Goal: Information Seeking & Learning: Learn about a topic

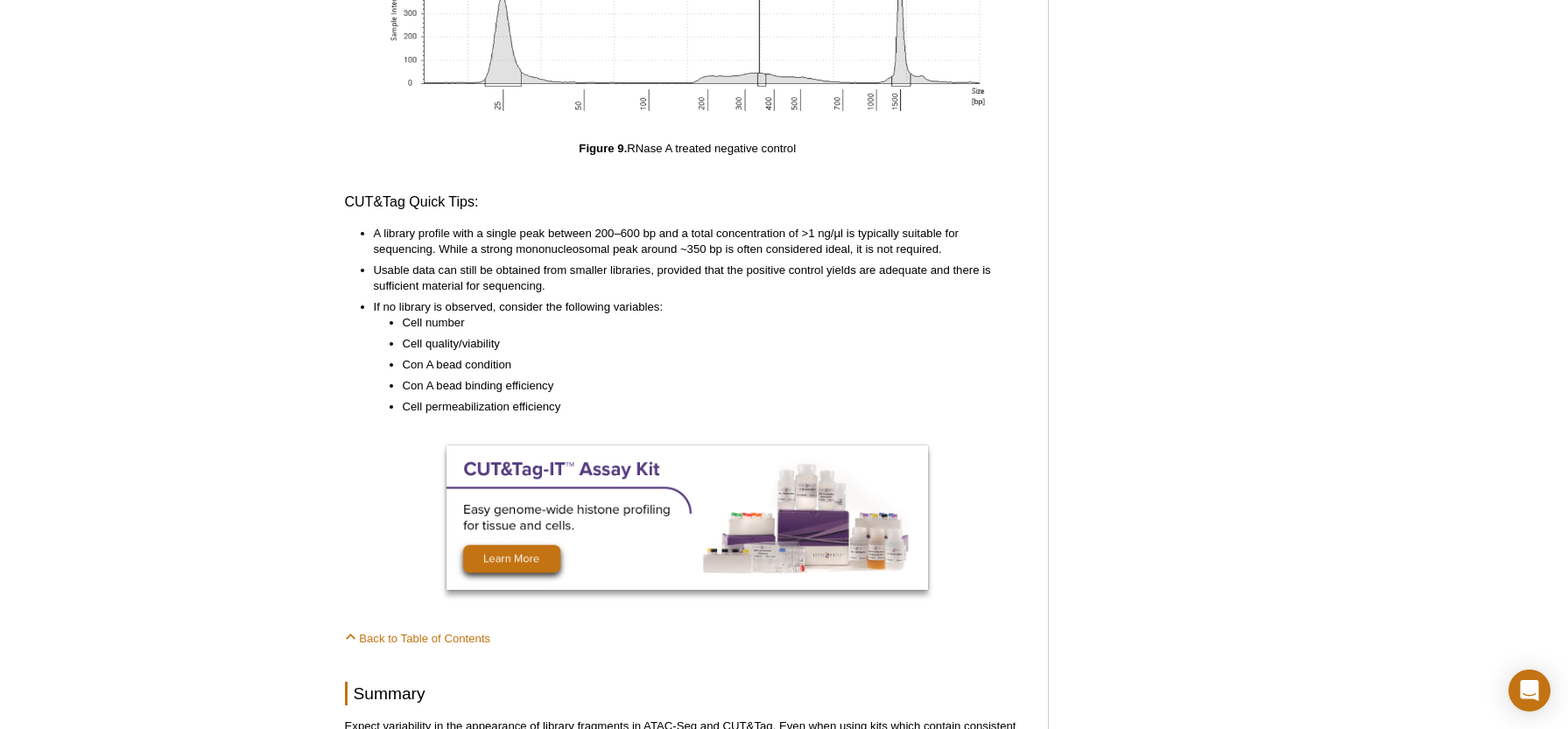
scroll to position [9096, 0]
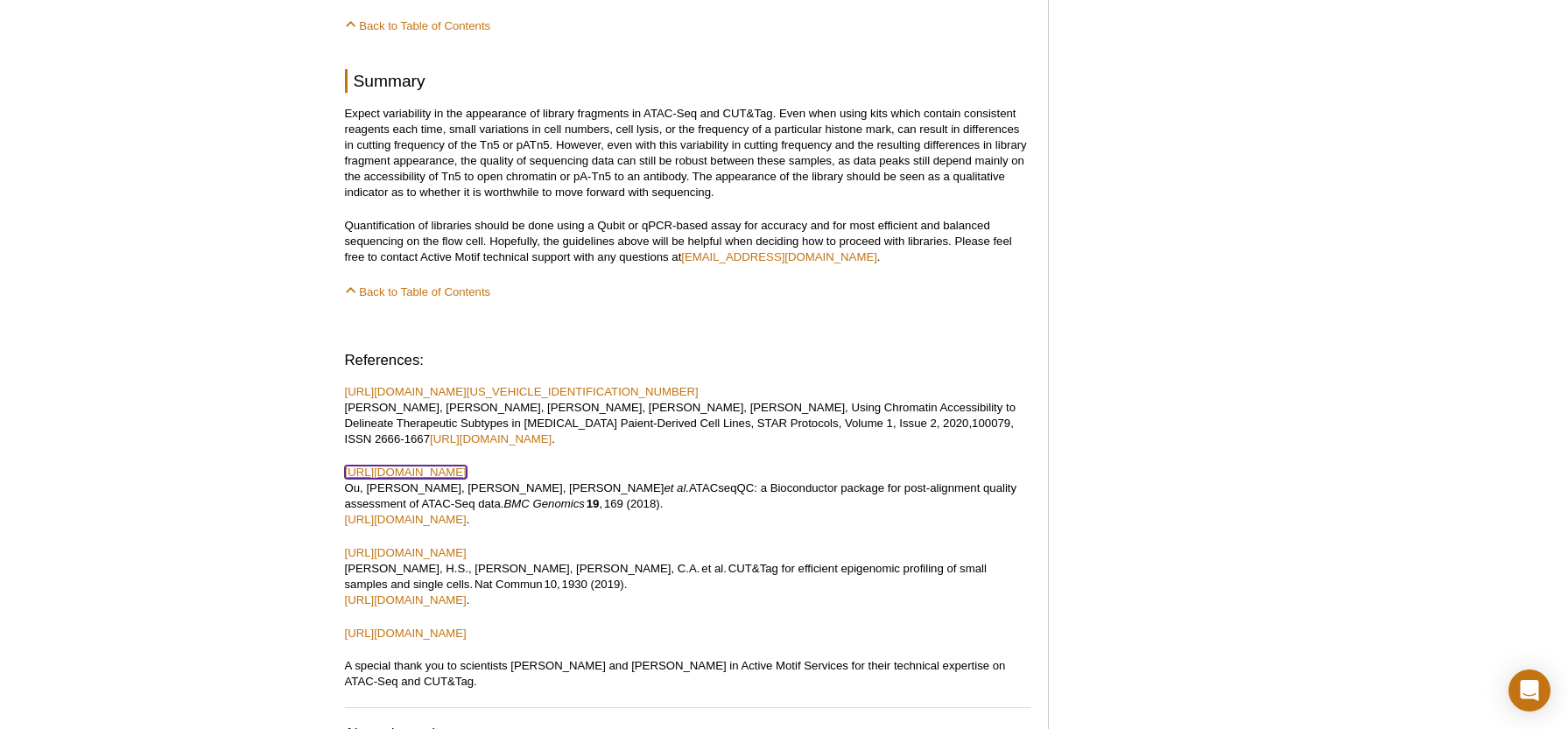
click at [466, 465] on link "https://bmcgenomics.biomedcentral.com/articles/10.1186/s12864-018-4559-3" at bounding box center [405, 472] width 121 height 13
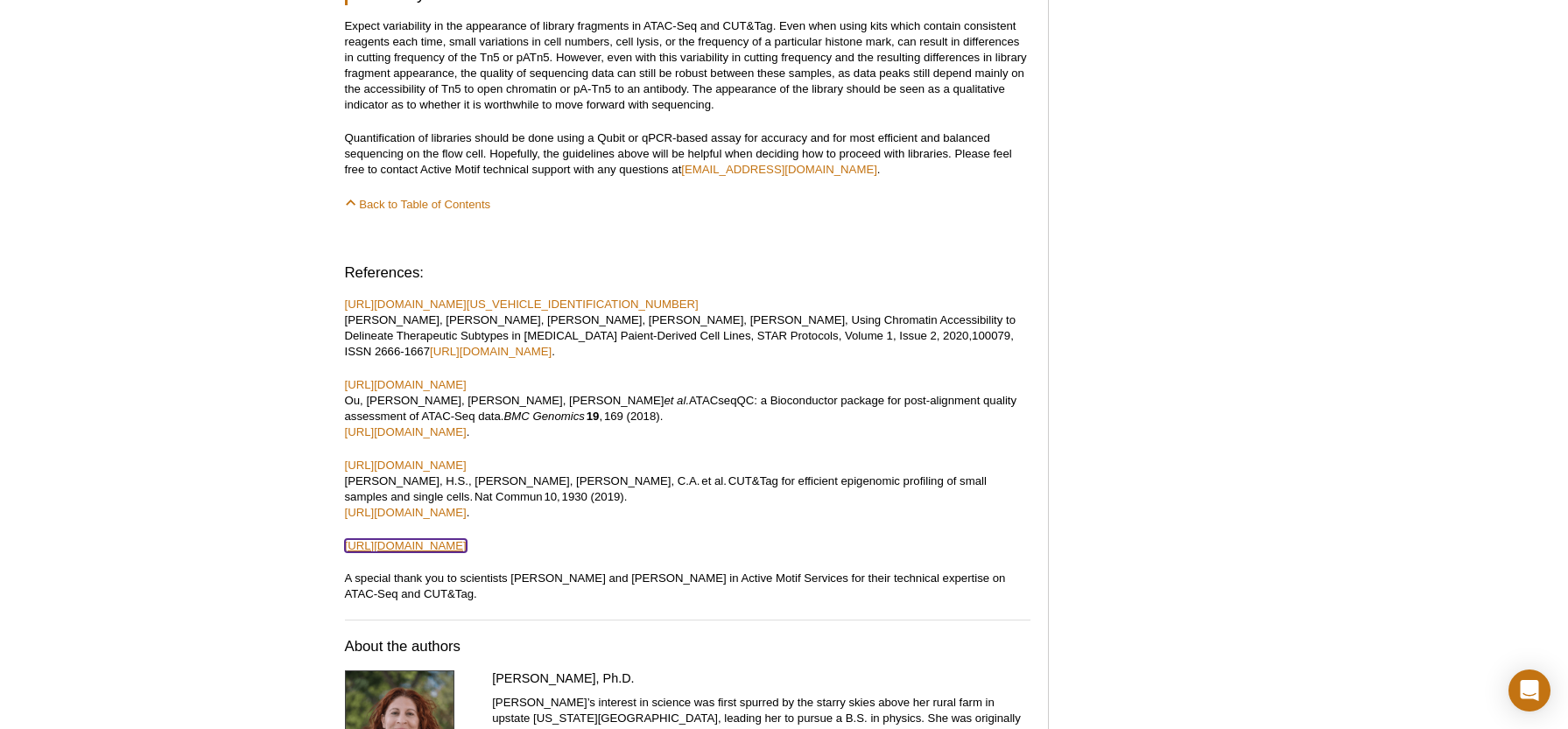
click at [466, 539] on link "https://www.protocols.io/view/bench-top-cut-amp-tag-bcuhiwt6?step=66" at bounding box center [405, 546] width 121 height 13
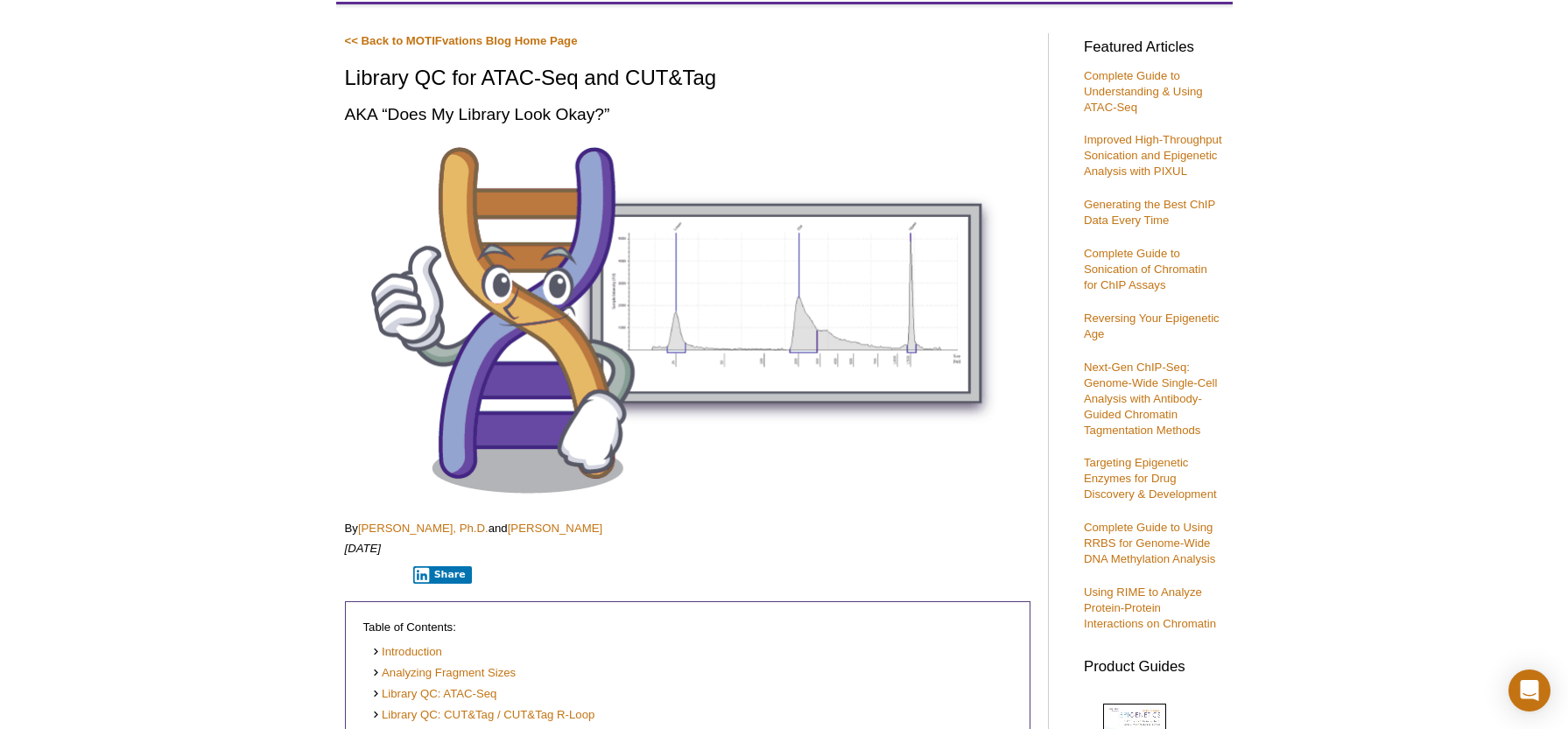
scroll to position [0, 0]
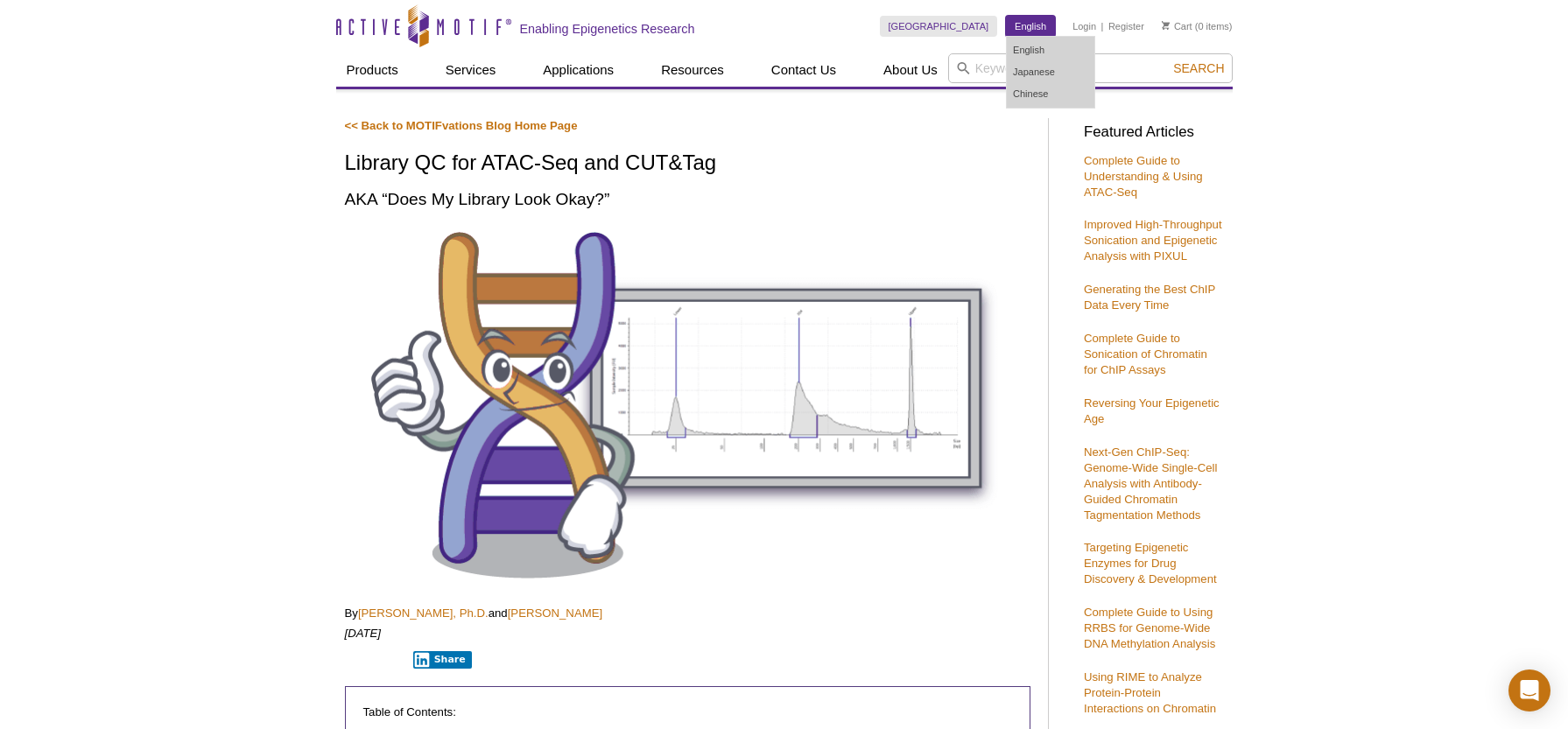
click at [1027, 32] on link "English" at bounding box center [1030, 26] width 49 height 21
click at [1030, 79] on link "Japanese" at bounding box center [1050, 71] width 87 height 22
click at [1031, 70] on link "Japanese" at bounding box center [1050, 71] width 87 height 22
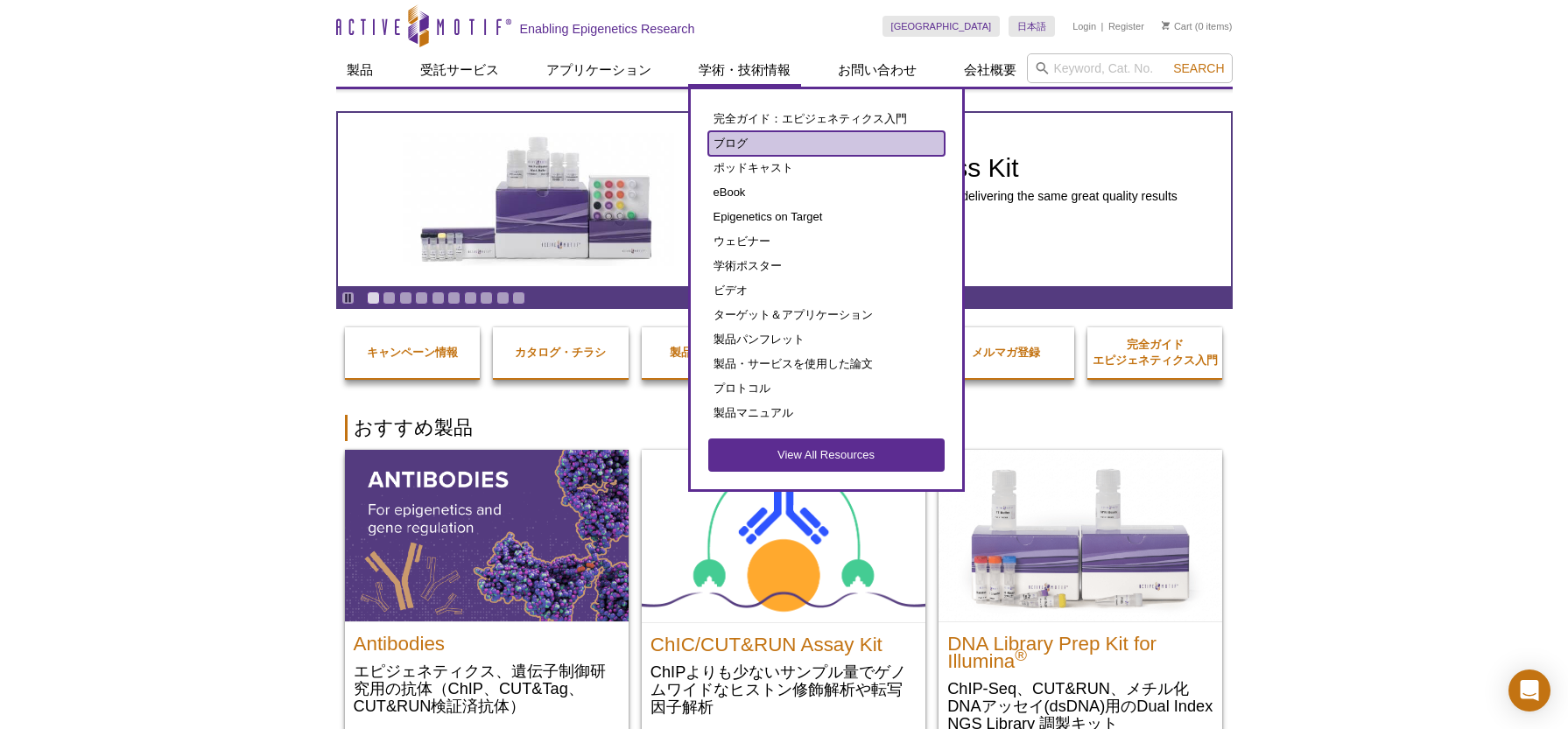
click at [758, 144] on link "ブログ" at bounding box center [825, 144] width 236 height 24
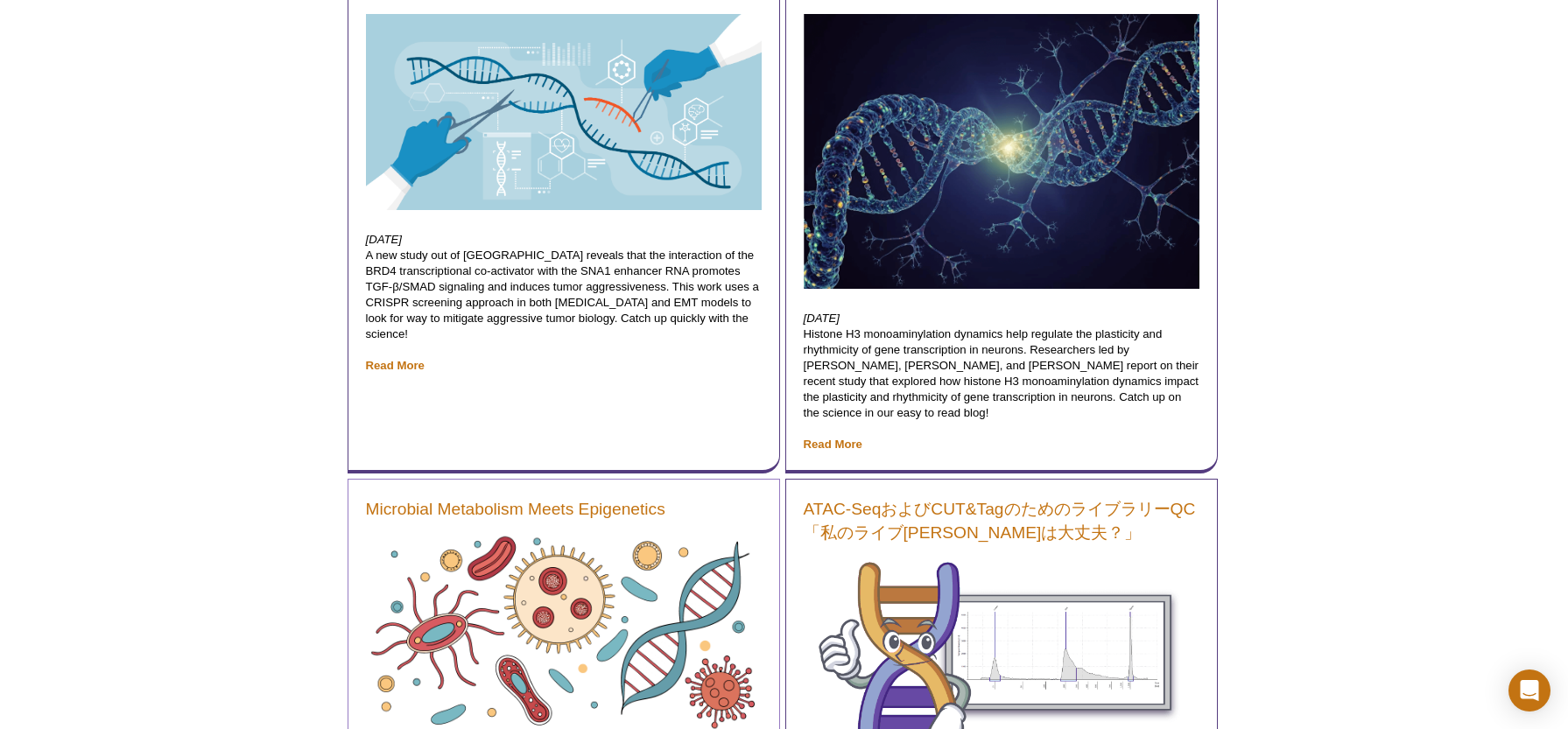
scroll to position [1138, 0]
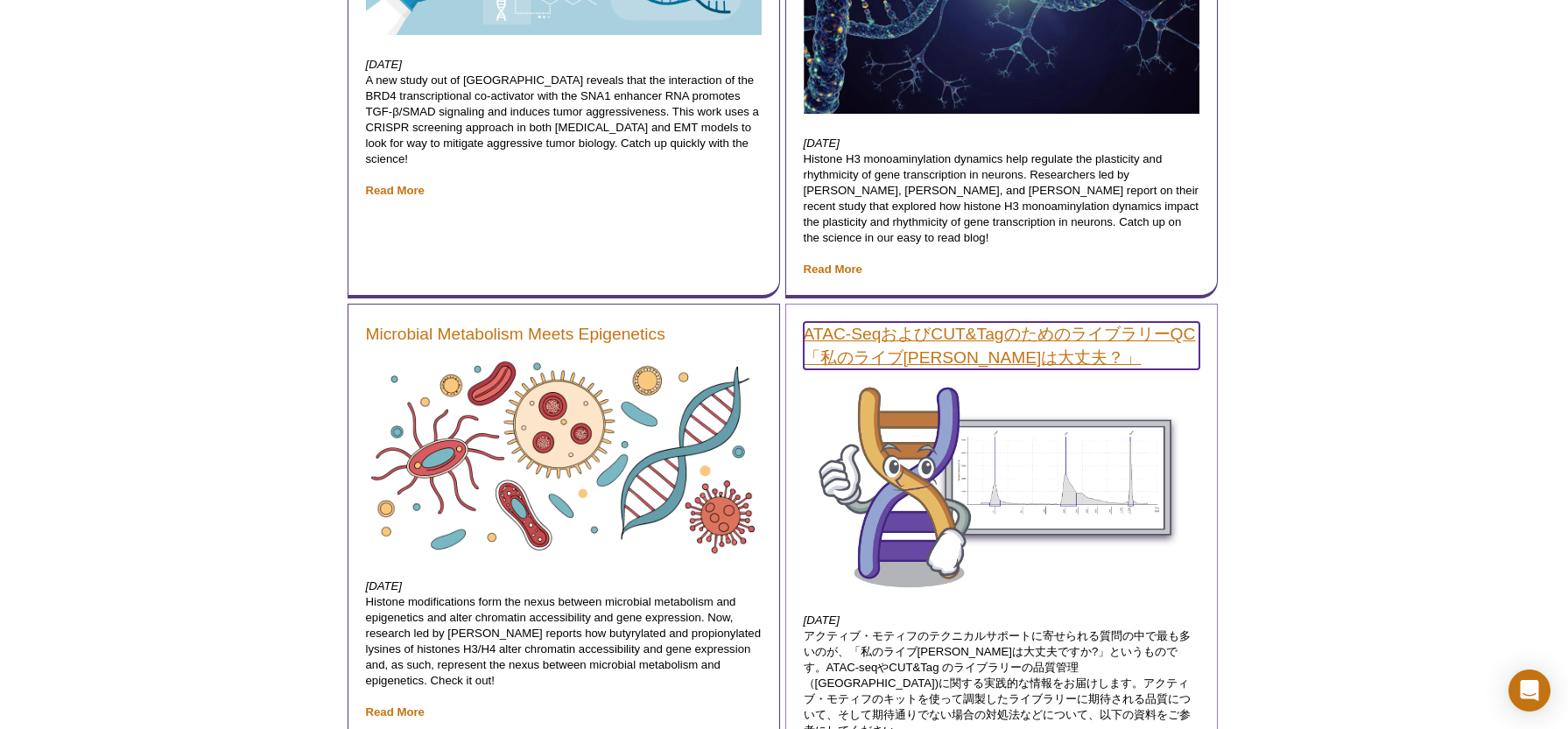
click at [855, 356] on link "ATAC-SeqおよびCUT&TagのためのライブラリーQC「私のライブラリーは大丈夫？」" at bounding box center [1001, 346] width 396 height 47
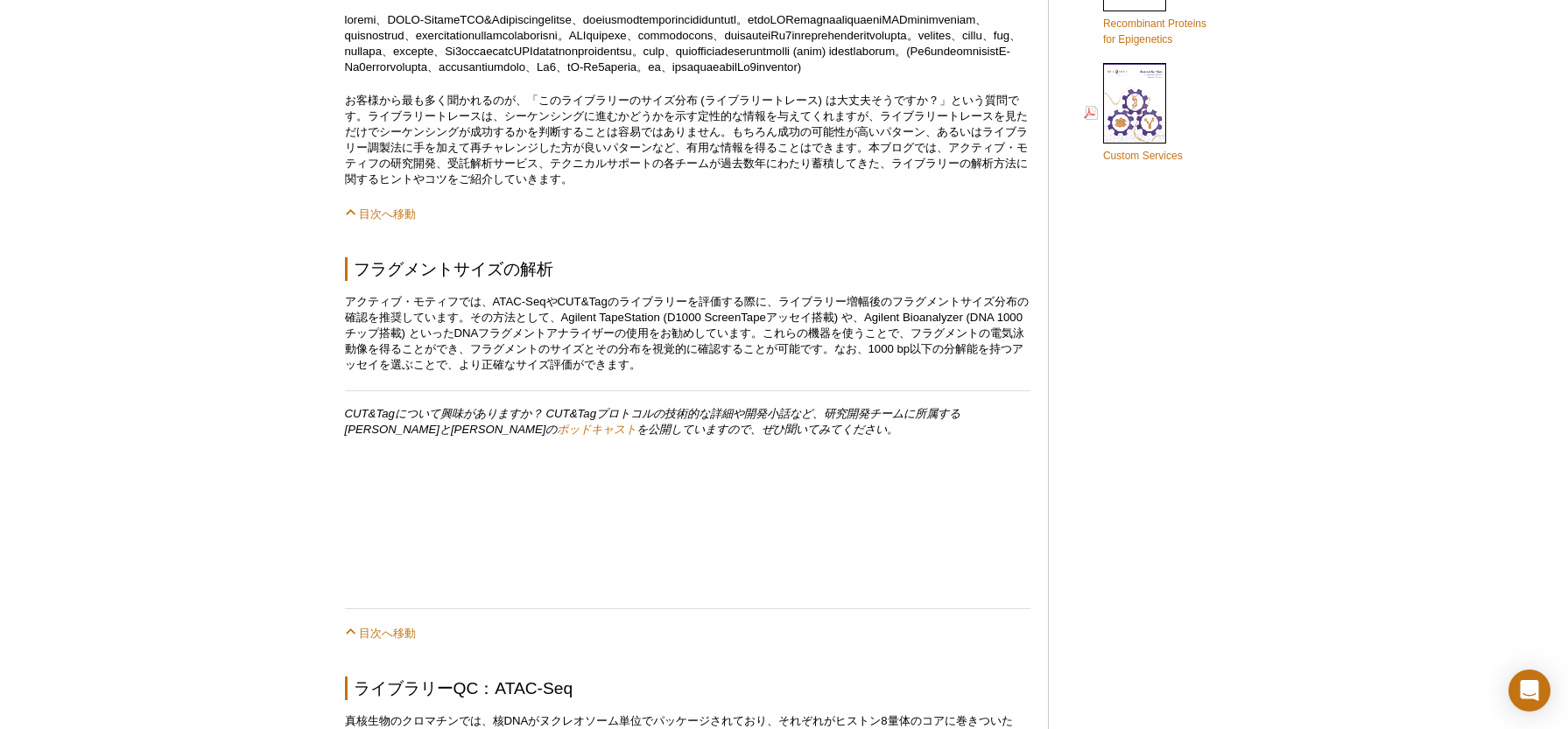
scroll to position [962, 0]
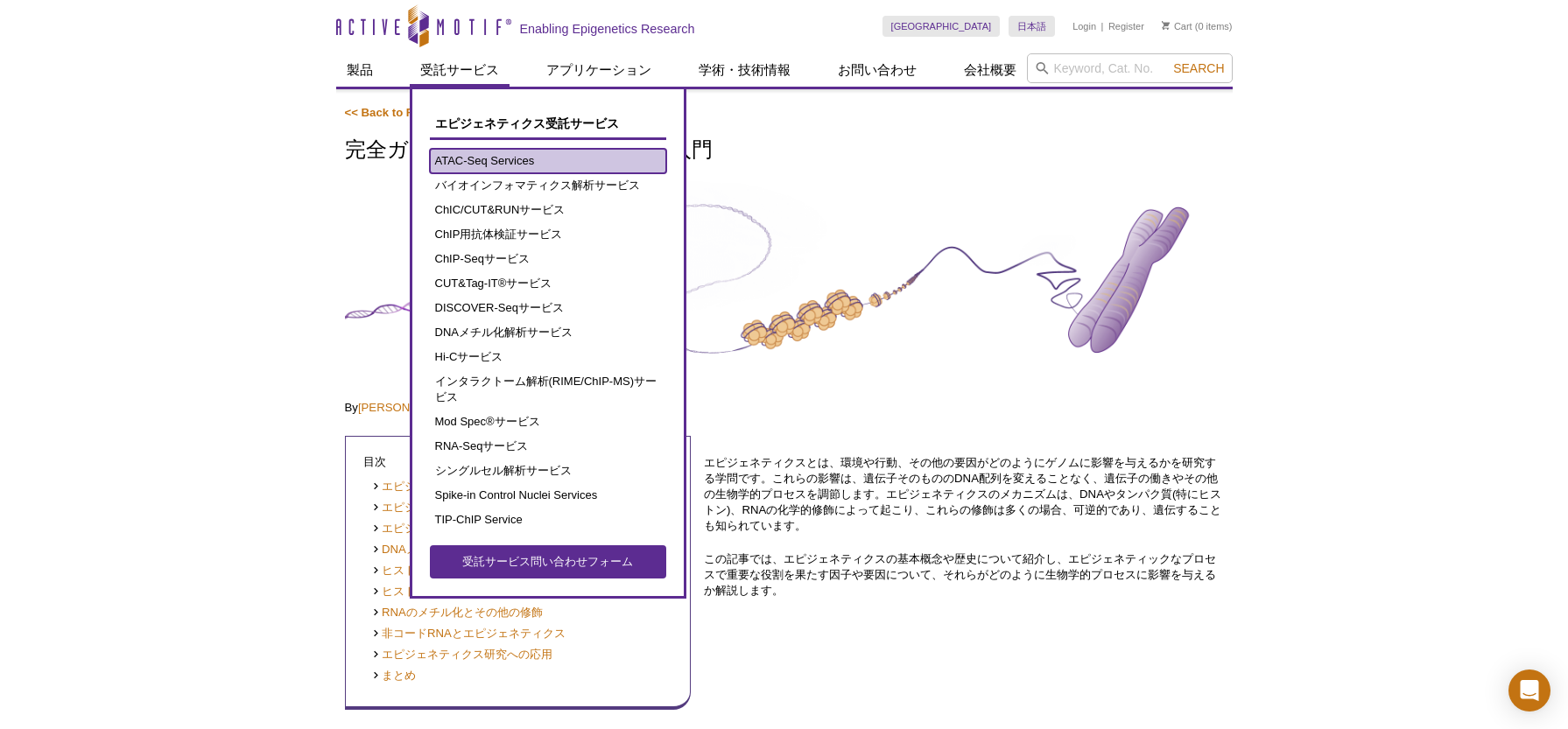
click at [533, 166] on link "ATAC-Seq Services" at bounding box center [547, 161] width 236 height 24
click at [533, 168] on link "ATAC-Seq Services" at bounding box center [547, 161] width 236 height 24
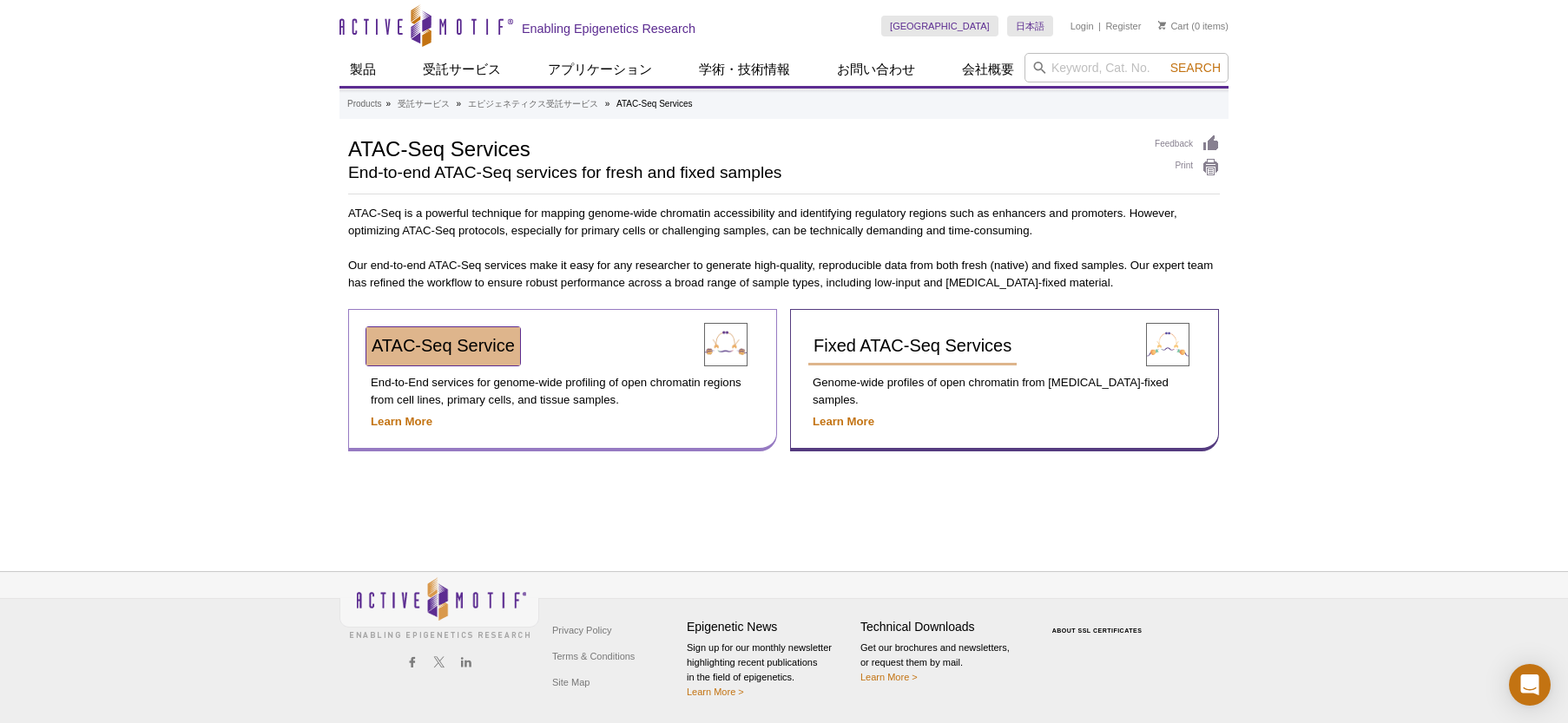
click at [453, 341] on span "ATAC-Seq Service" at bounding box center [444, 345] width 144 height 19
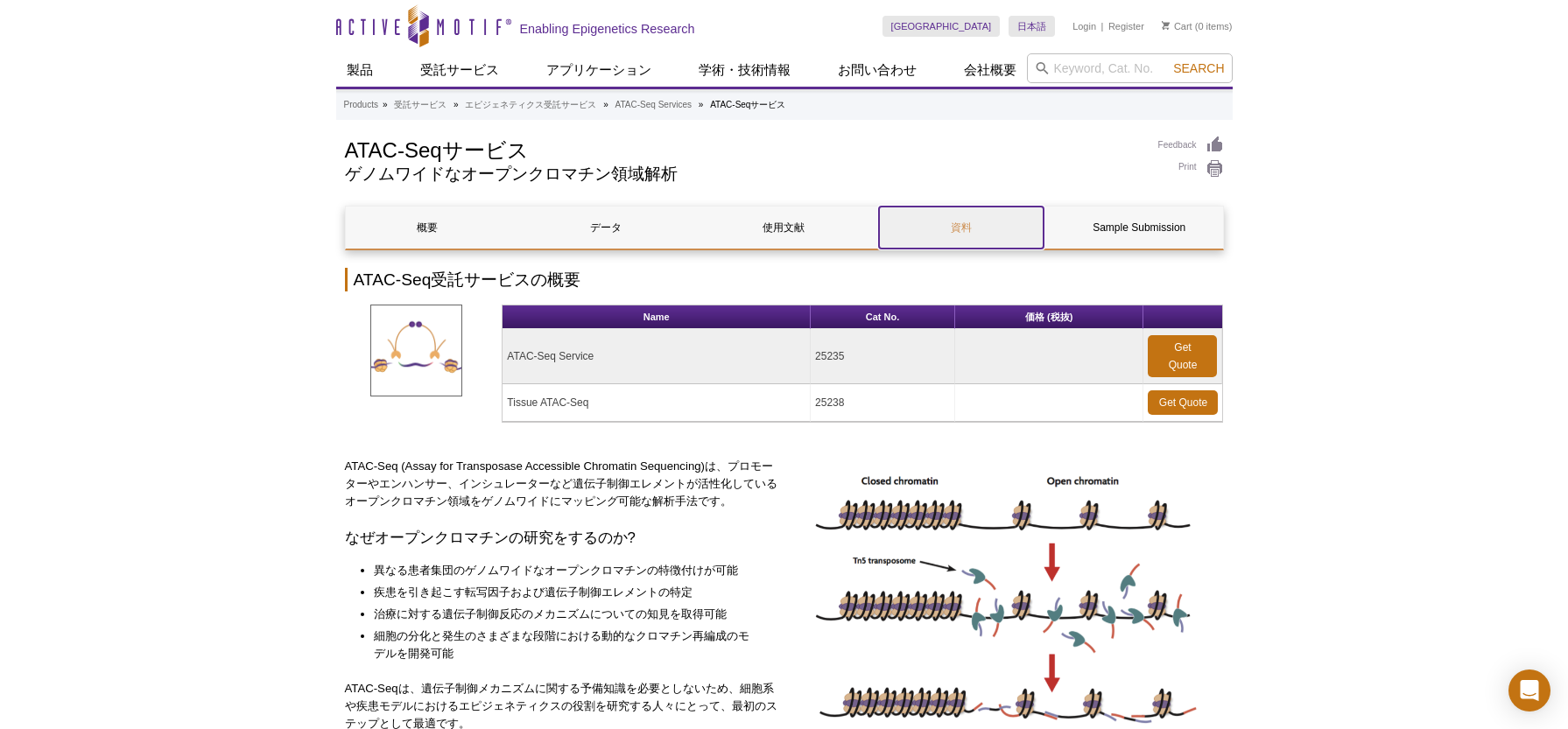
click at [943, 237] on link "資料" at bounding box center [961, 227] width 165 height 42
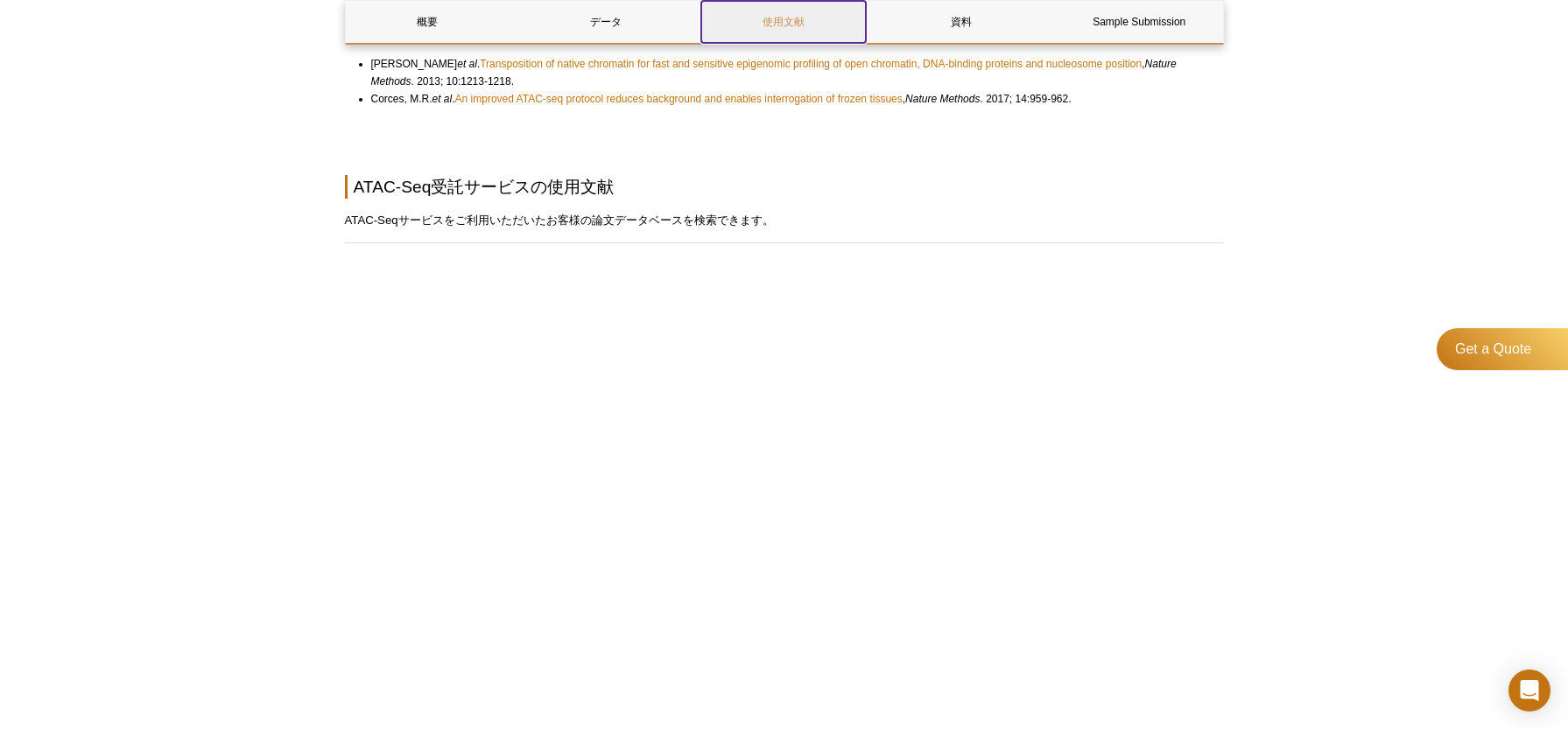
click at [800, 4] on link "使用文献" at bounding box center [783, 22] width 165 height 42
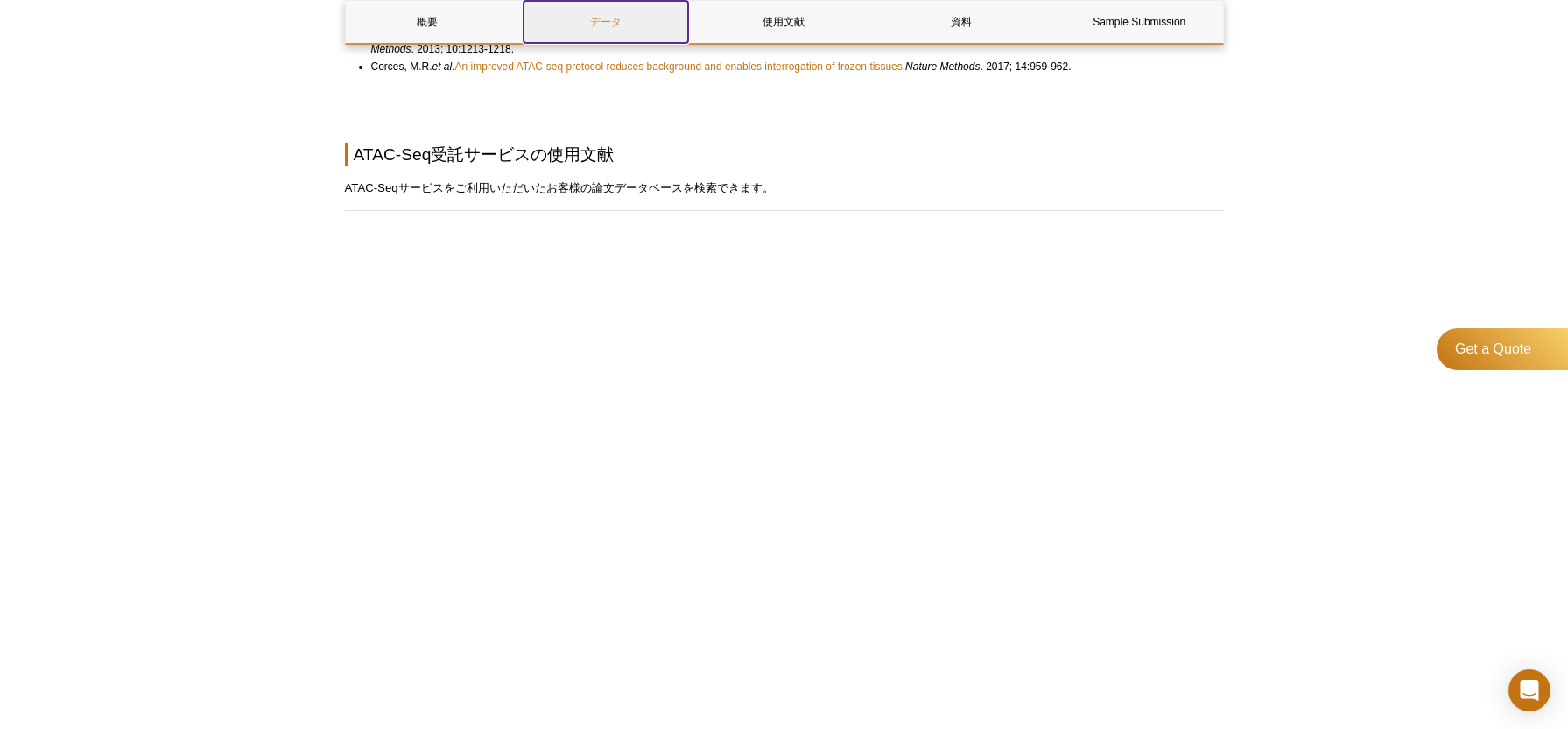
click at [619, 24] on link "データ" at bounding box center [605, 22] width 165 height 42
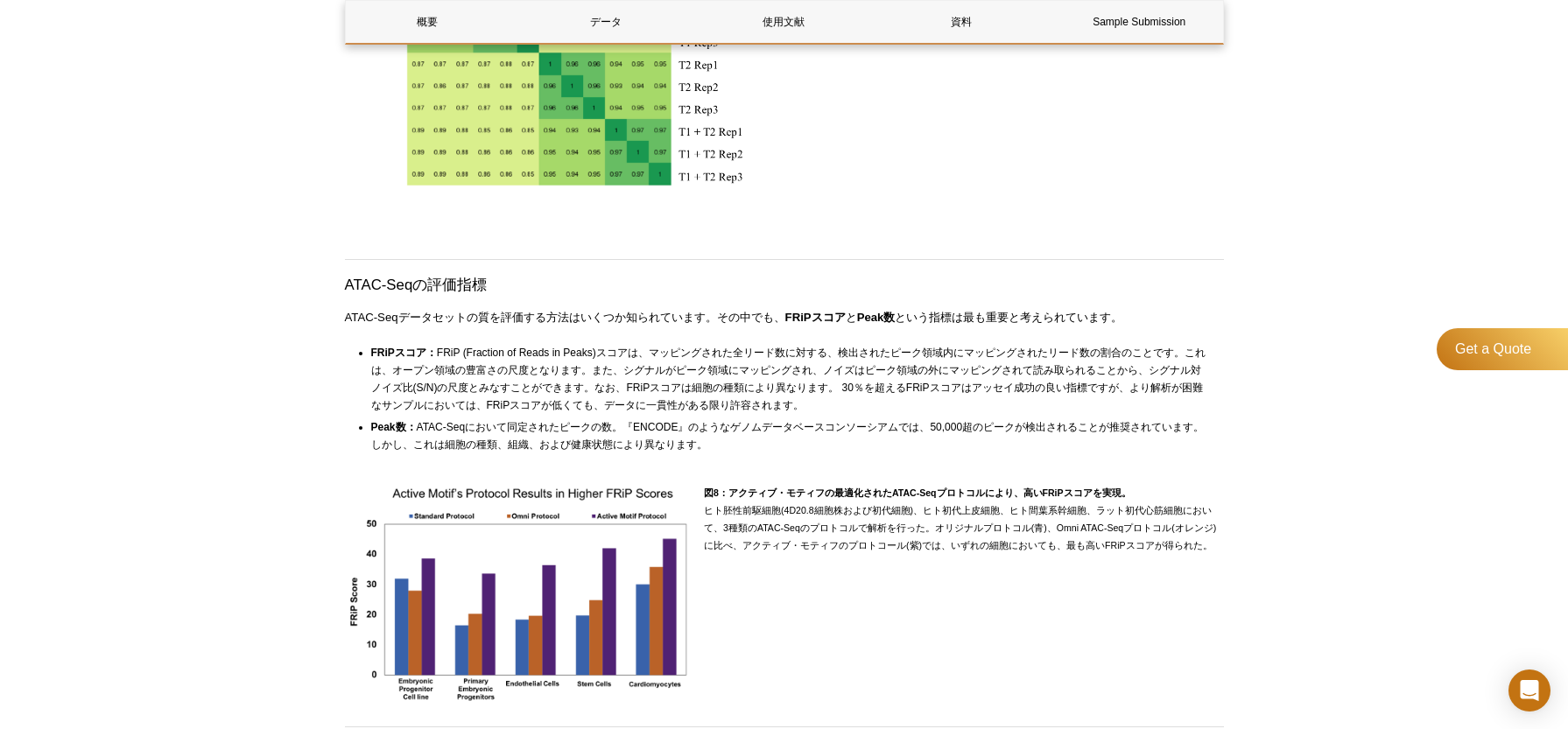
scroll to position [3796, 0]
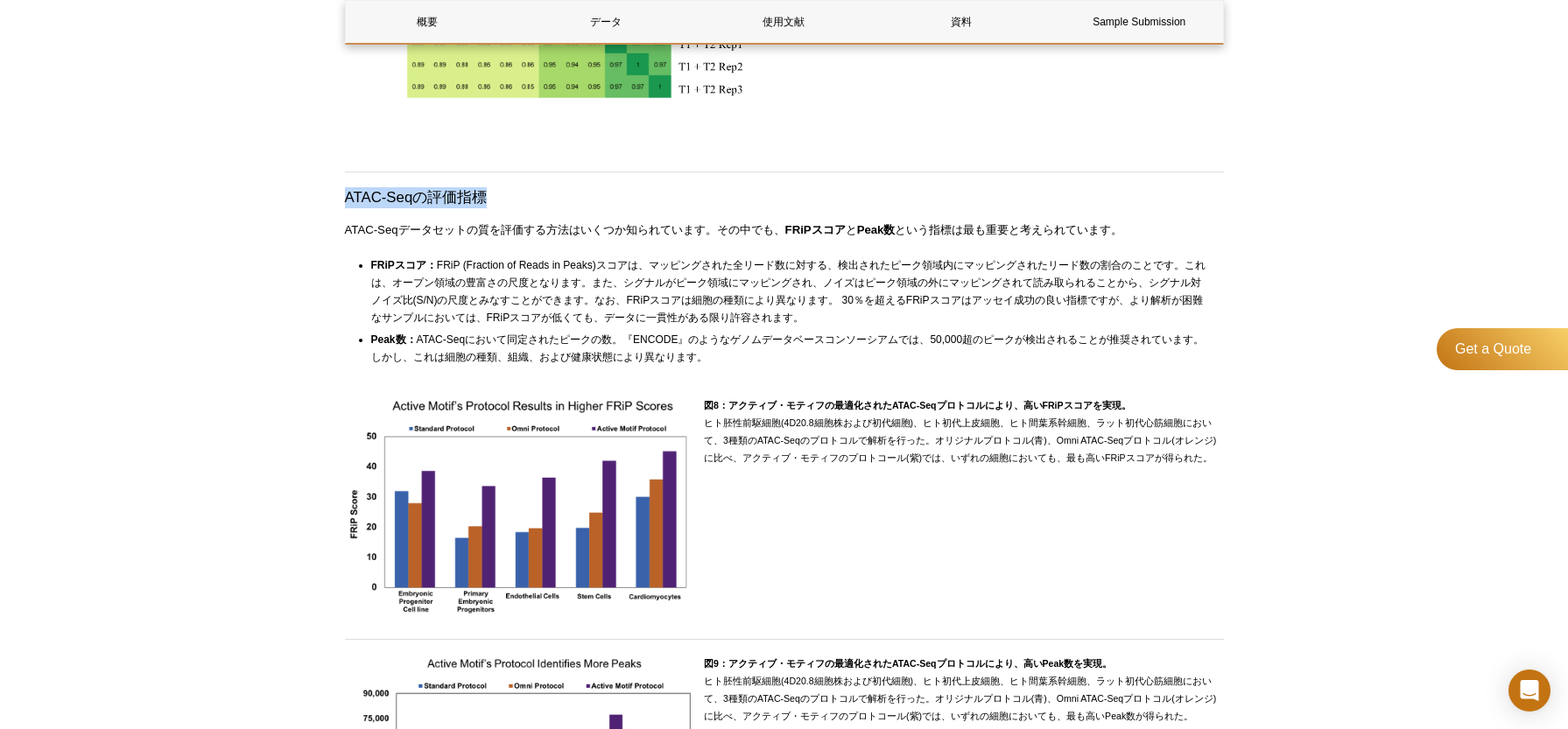
drag, startPoint x: 488, startPoint y: 194, endPoint x: 288, endPoint y: 186, distance: 200.2
copy h3 "ATAC-Seqの評価指標"
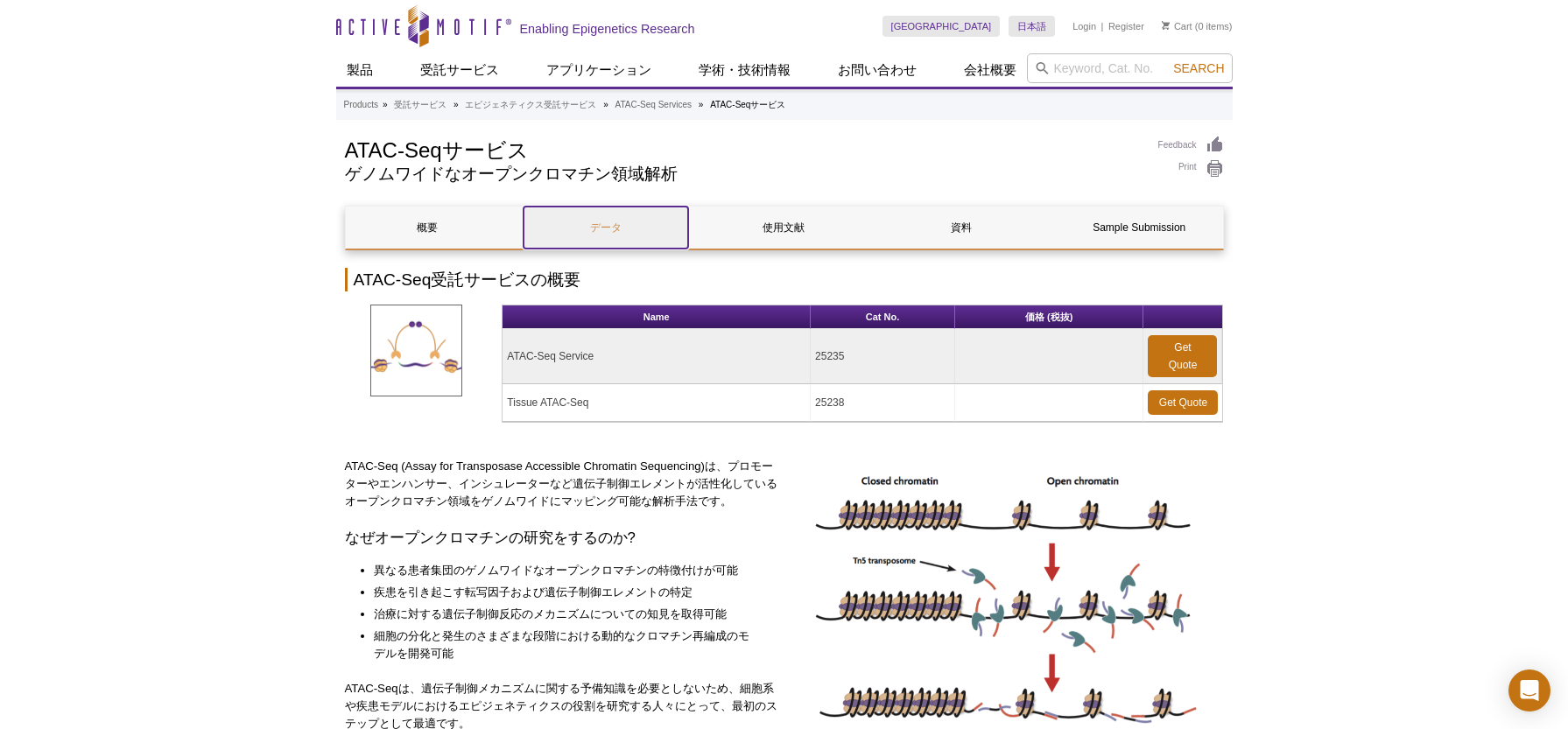
click at [592, 221] on link "データ" at bounding box center [605, 227] width 165 height 42
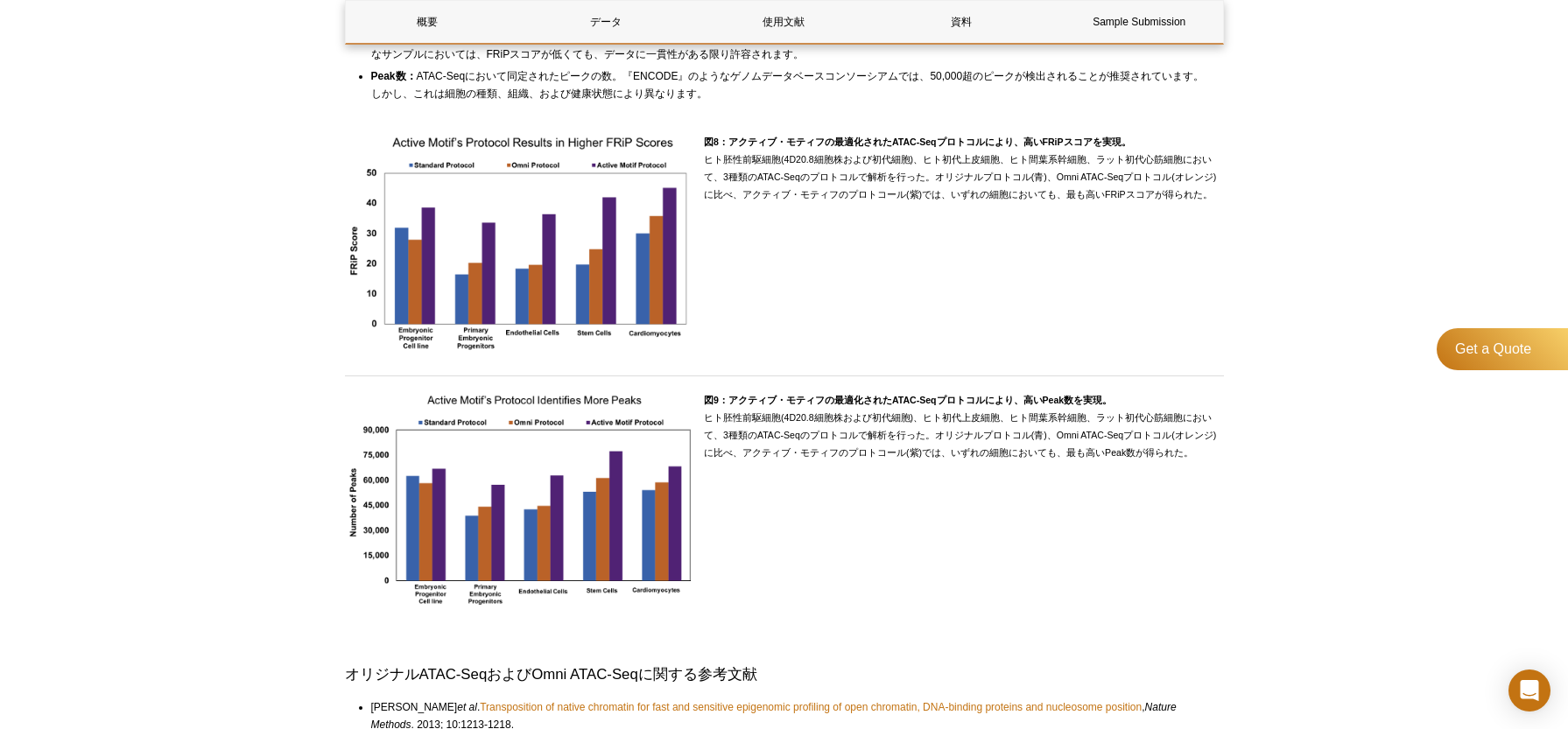
scroll to position [3797, 0]
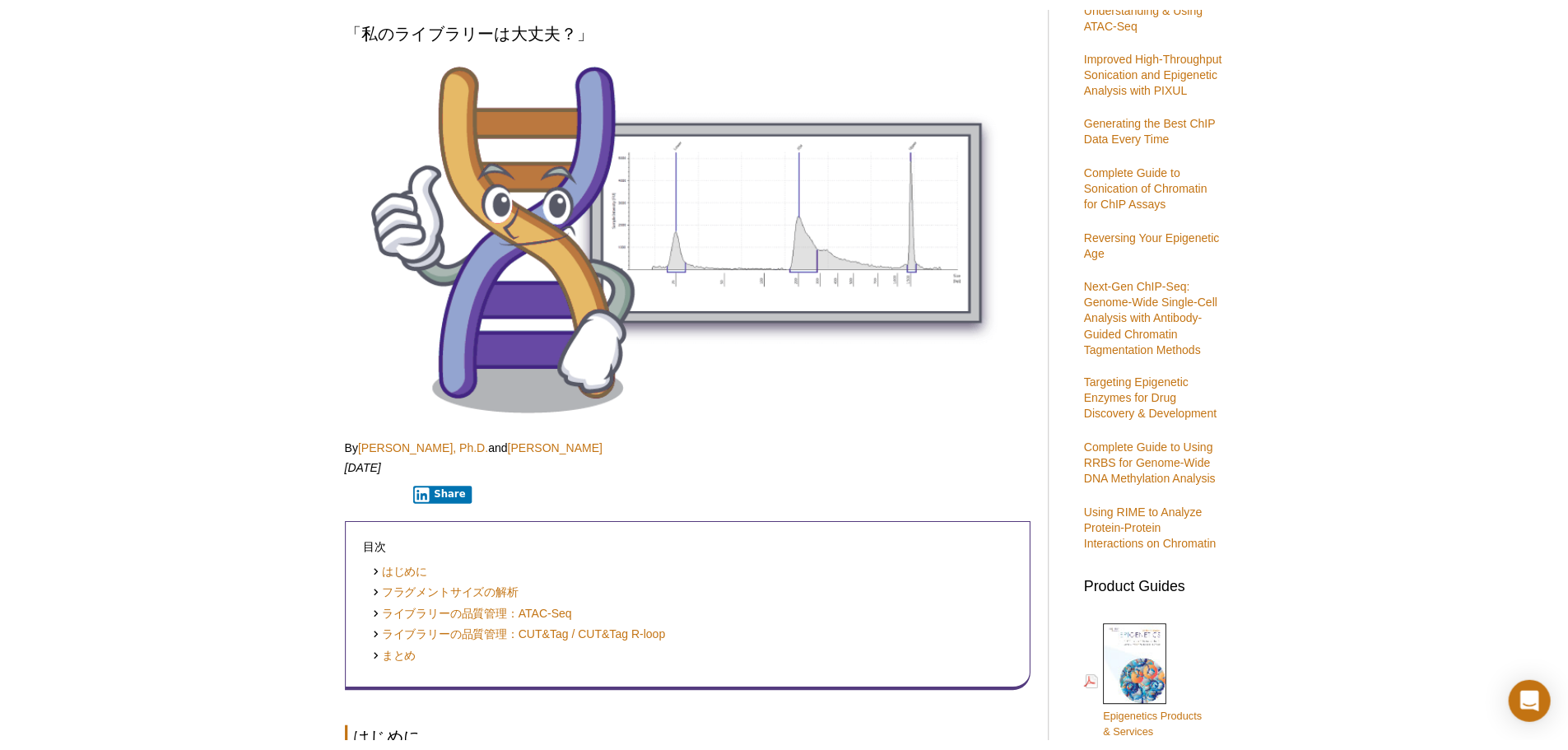
scroll to position [82, 0]
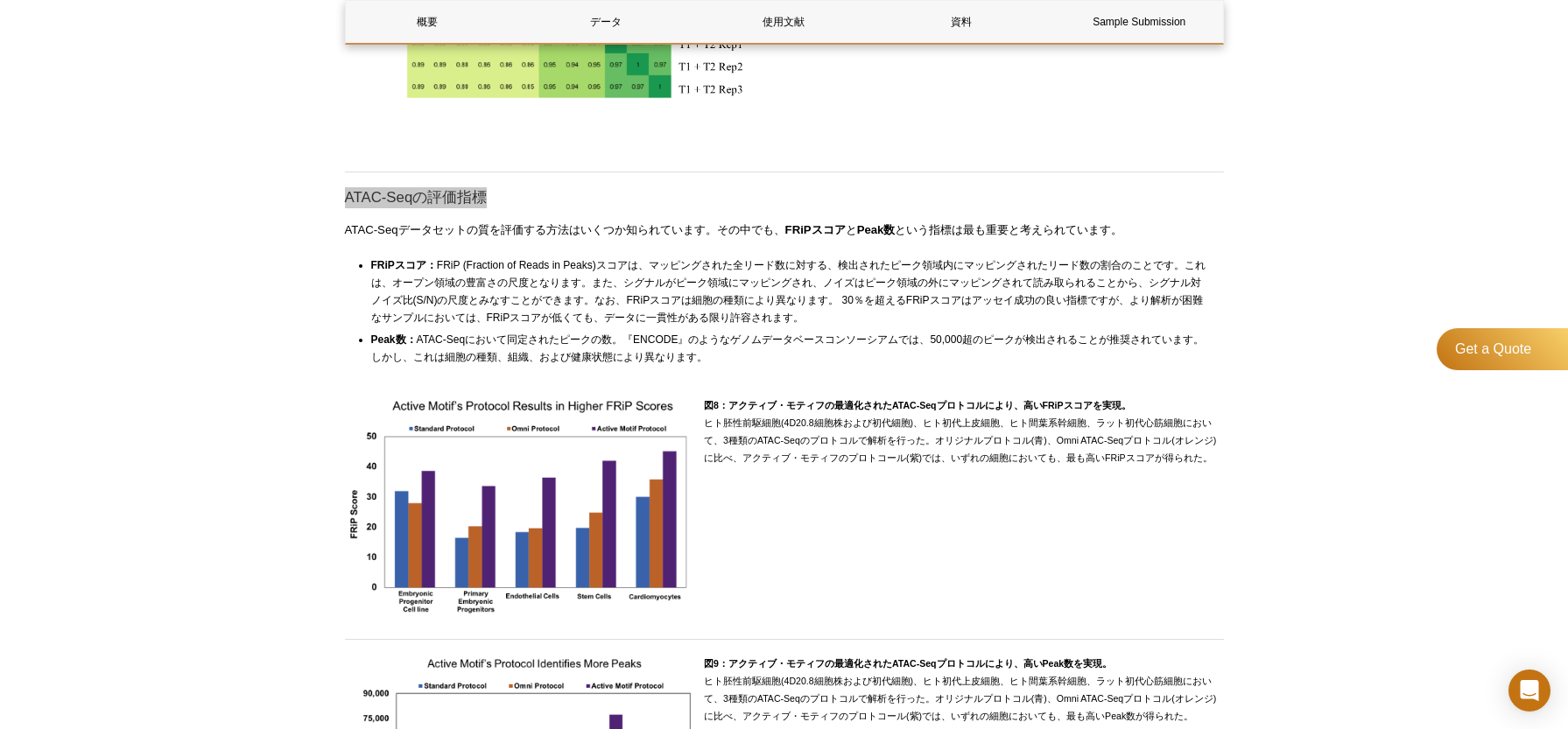
scroll to position [3709, 0]
